Goal: Check status

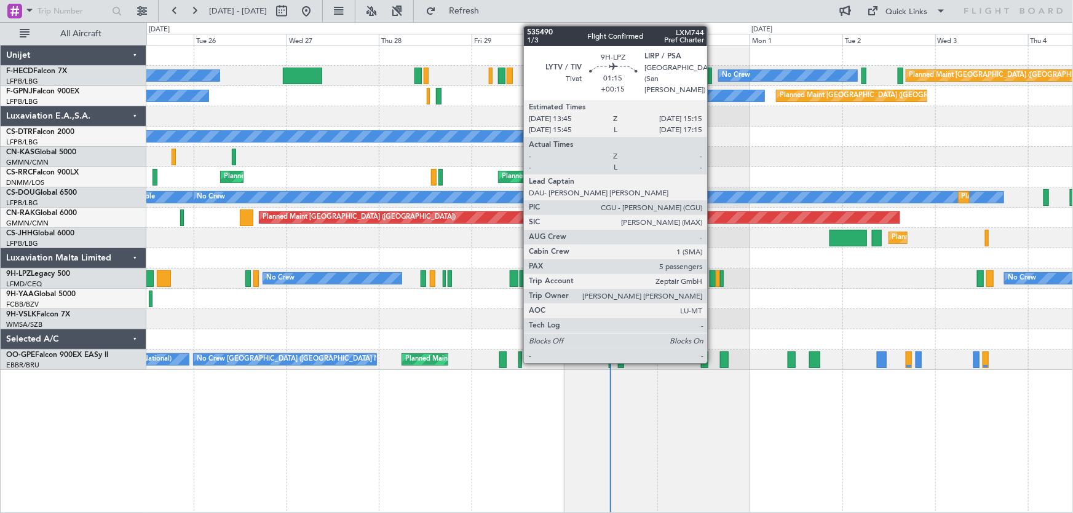
click at [713, 282] on div at bounding box center [713, 279] width 6 height 17
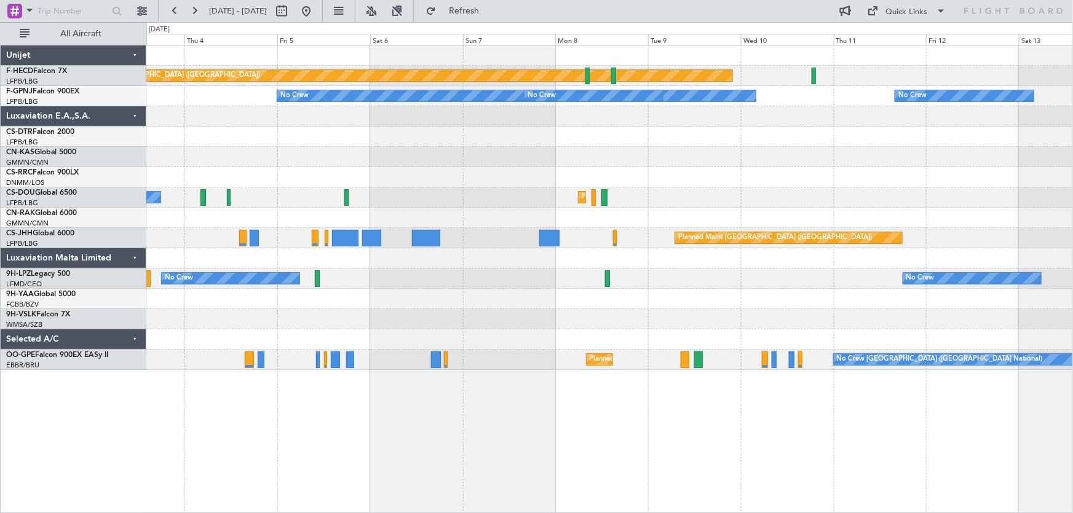
click at [421, 315] on div "Planned Maint Paris (Le Bourget) No Crew No Crew No Crew No Crew Planned Maint …" at bounding box center [609, 207] width 927 height 325
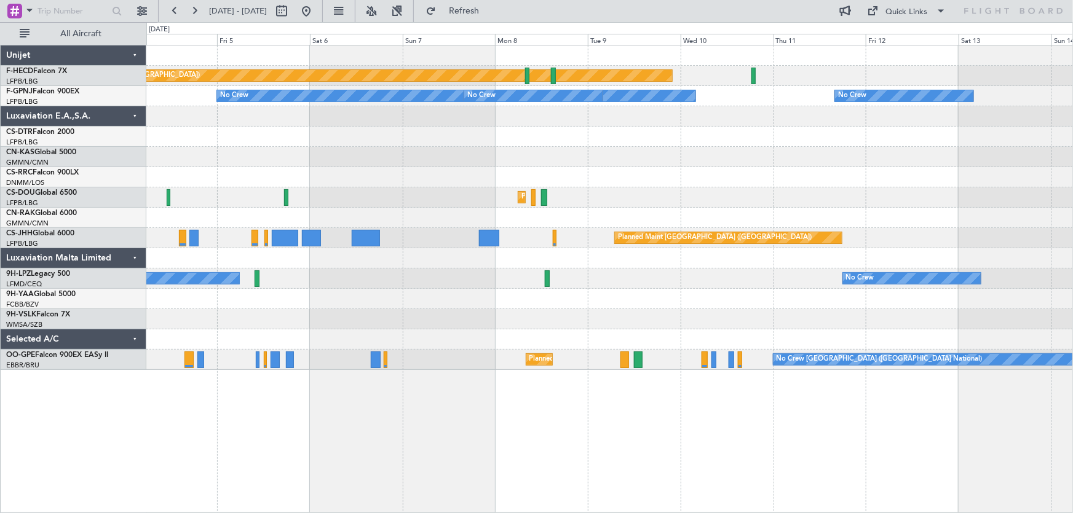
click at [508, 344] on div "Planned Maint Paris (Le Bourget) No Crew No Crew No Crew No Crew Planned Maint …" at bounding box center [609, 207] width 927 height 325
